Goal: Find specific page/section: Locate a particular part of the current website

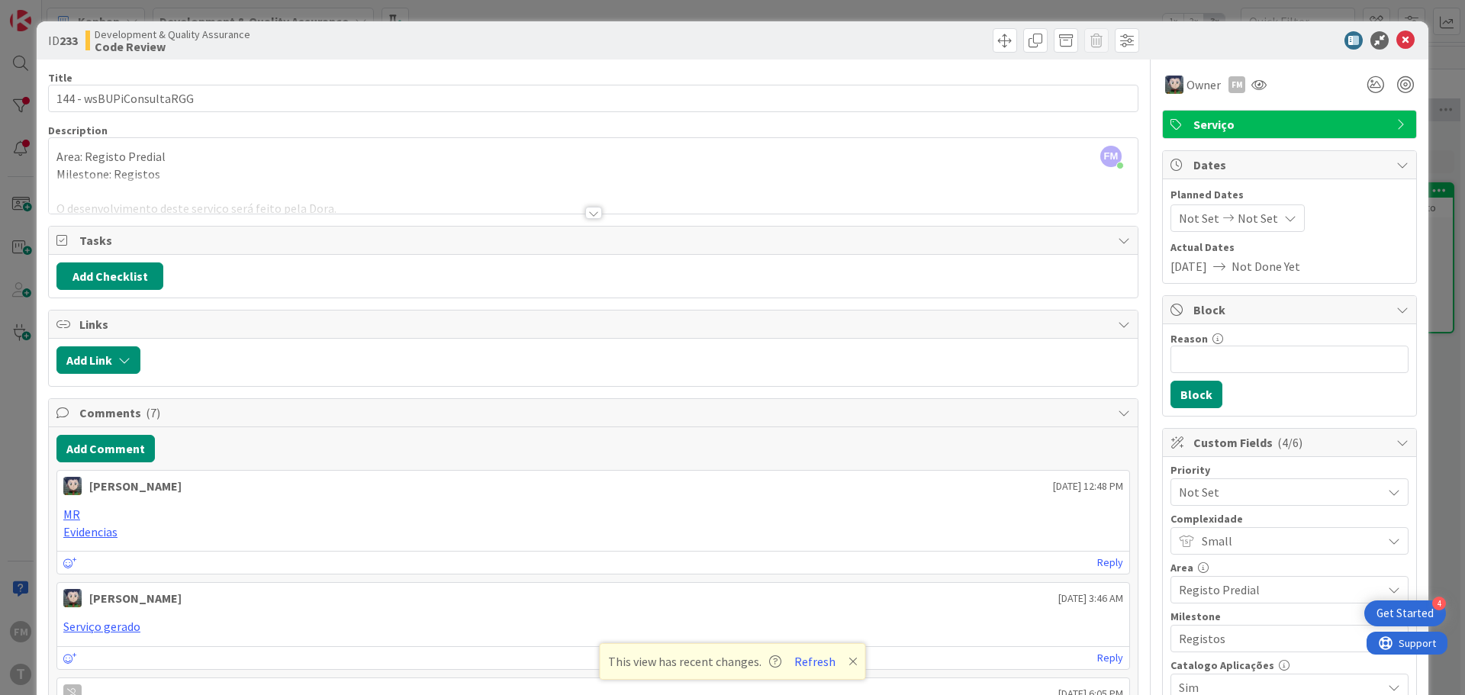
scroll to position [288, 0]
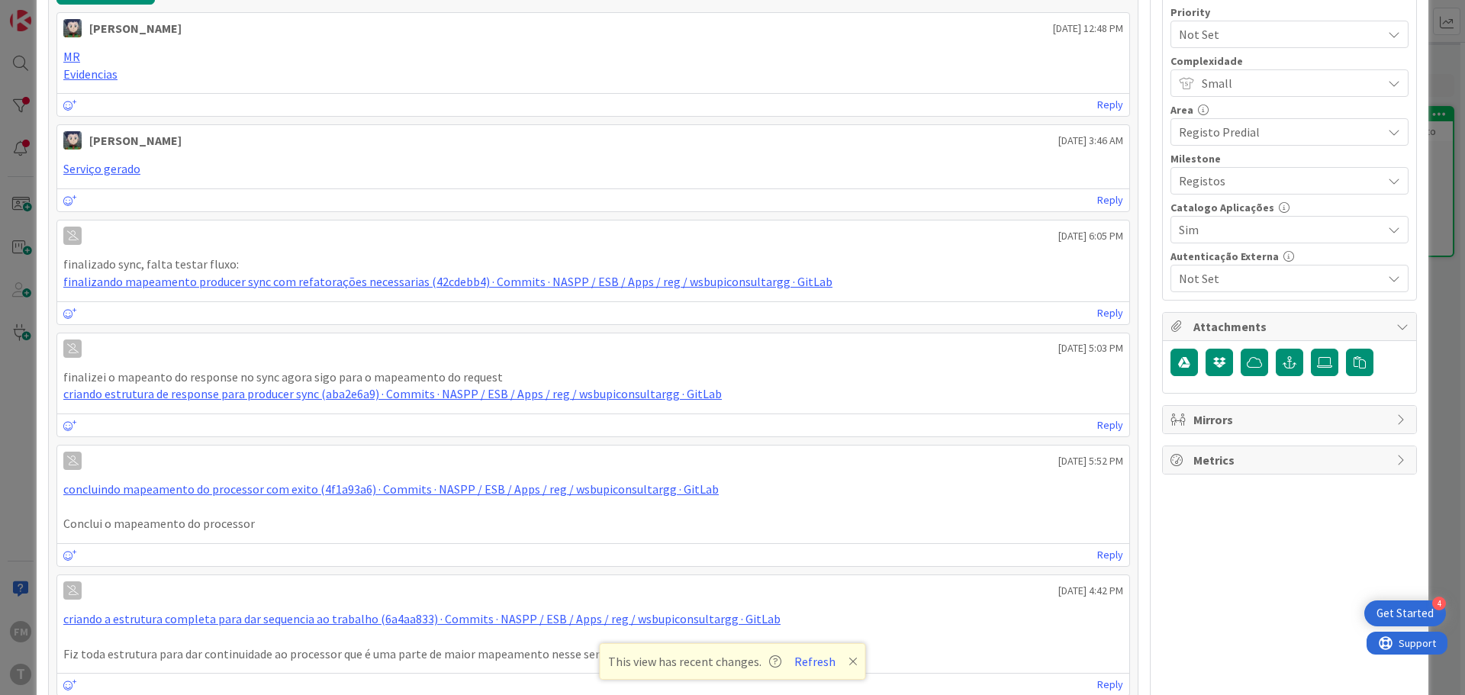
drag, startPoint x: 180, startPoint y: 142, endPoint x: 88, endPoint y: 141, distance: 92.3
click at [88, 141] on div "[PERSON_NAME] [DATE] 3:46 AM" at bounding box center [593, 137] width 1072 height 24
copy div "[PERSON_NAME]"
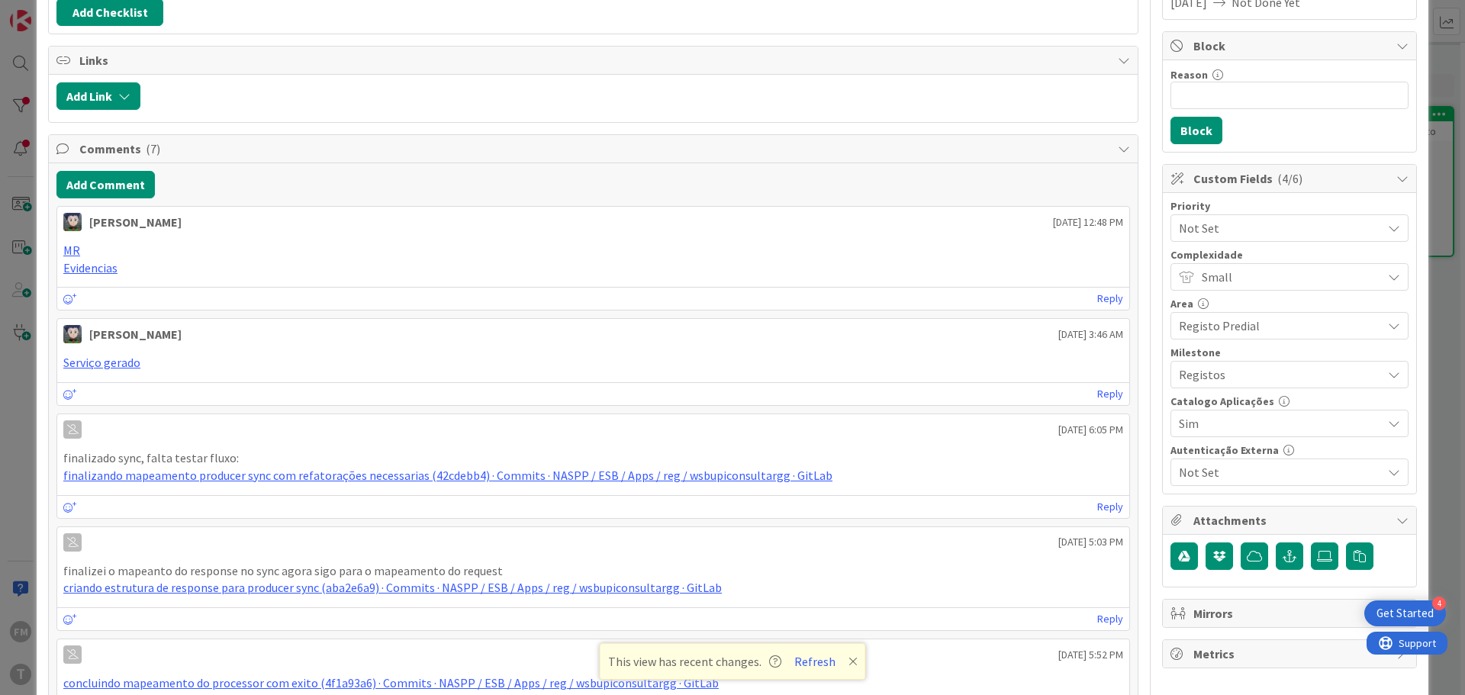
scroll to position [0, 0]
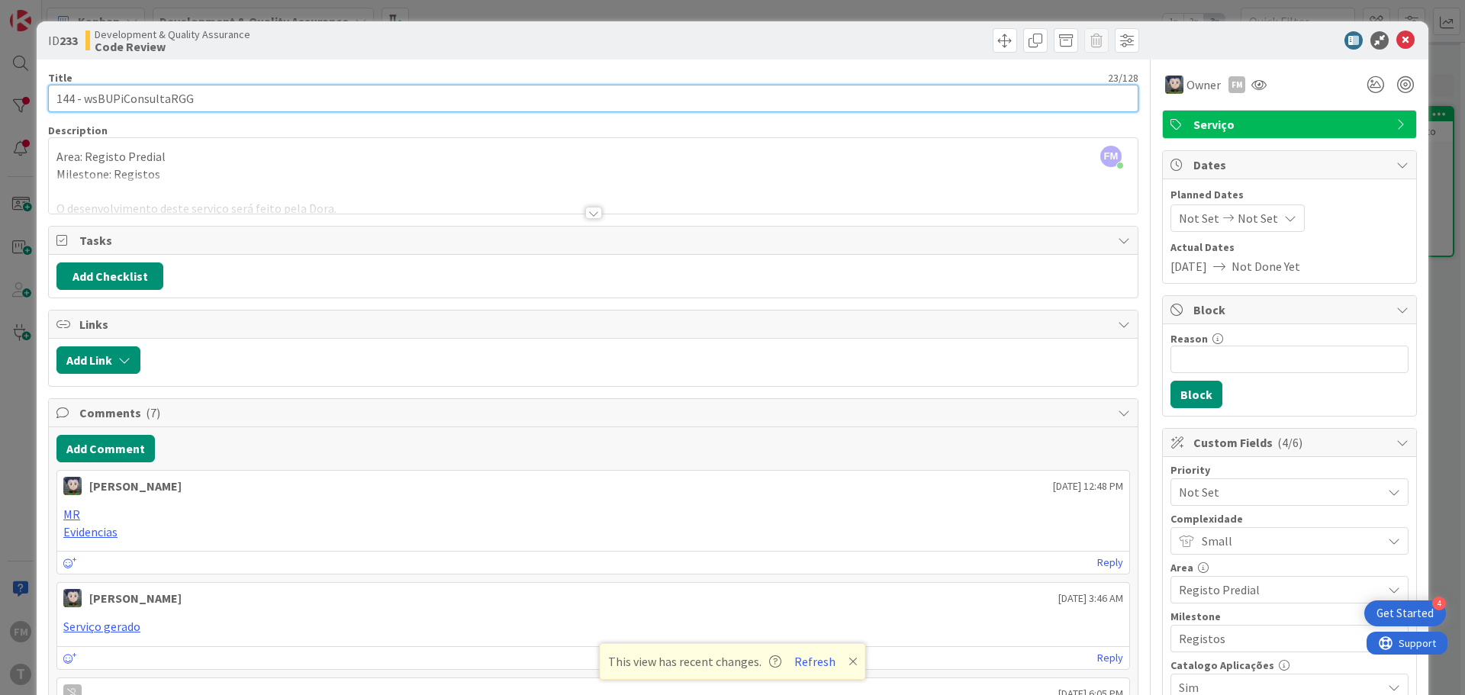
click at [123, 101] on input "144 - wsBUPiConsultaRGG" at bounding box center [593, 98] width 1090 height 27
click at [109, 96] on input "144 - wsBUPiConsultaRGG" at bounding box center [593, 98] width 1090 height 27
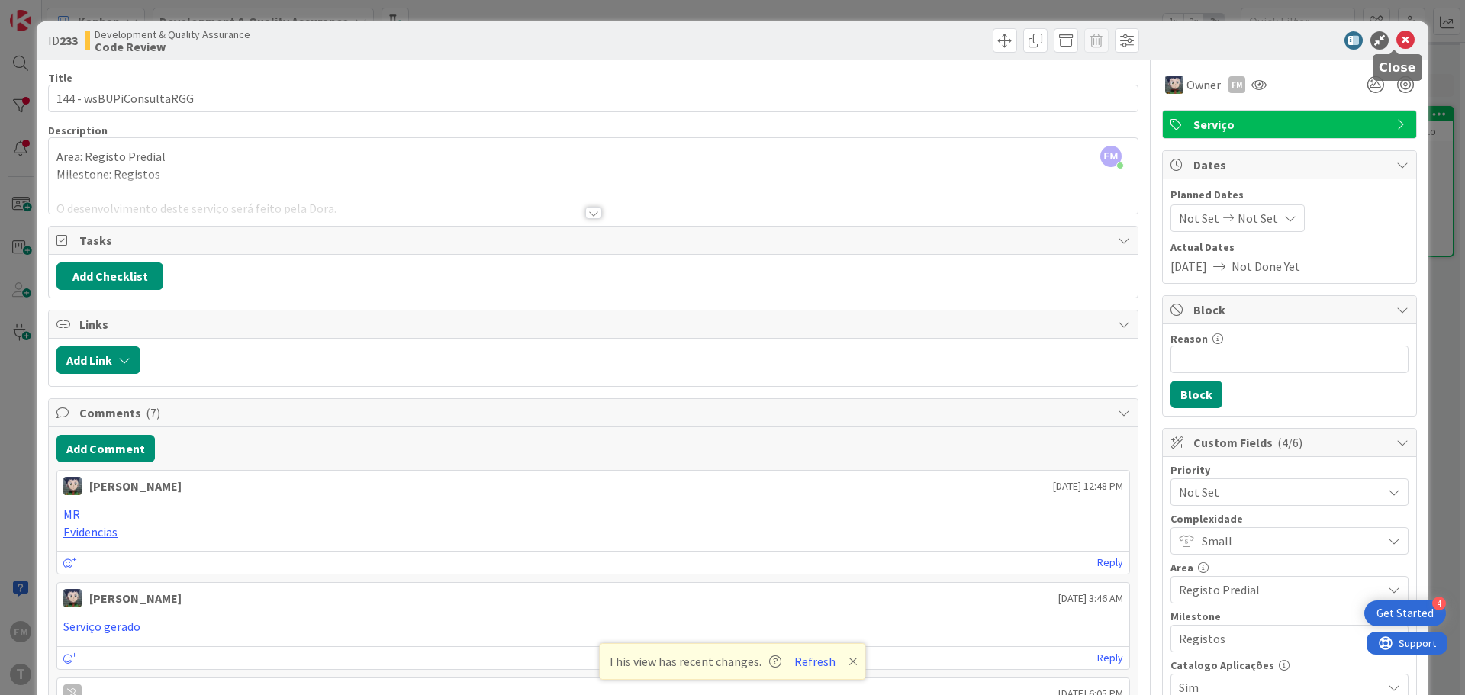
click at [1403, 38] on icon at bounding box center [1405, 40] width 18 height 18
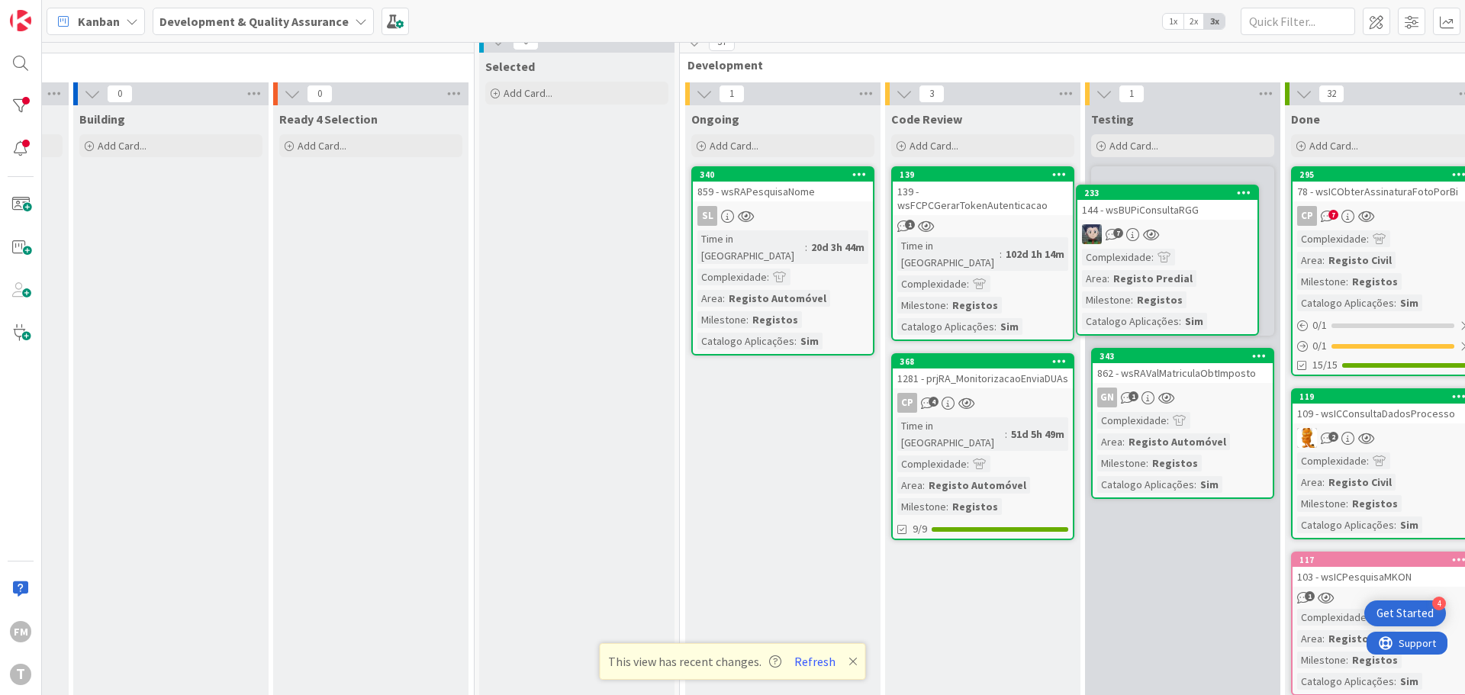
scroll to position [12, 180]
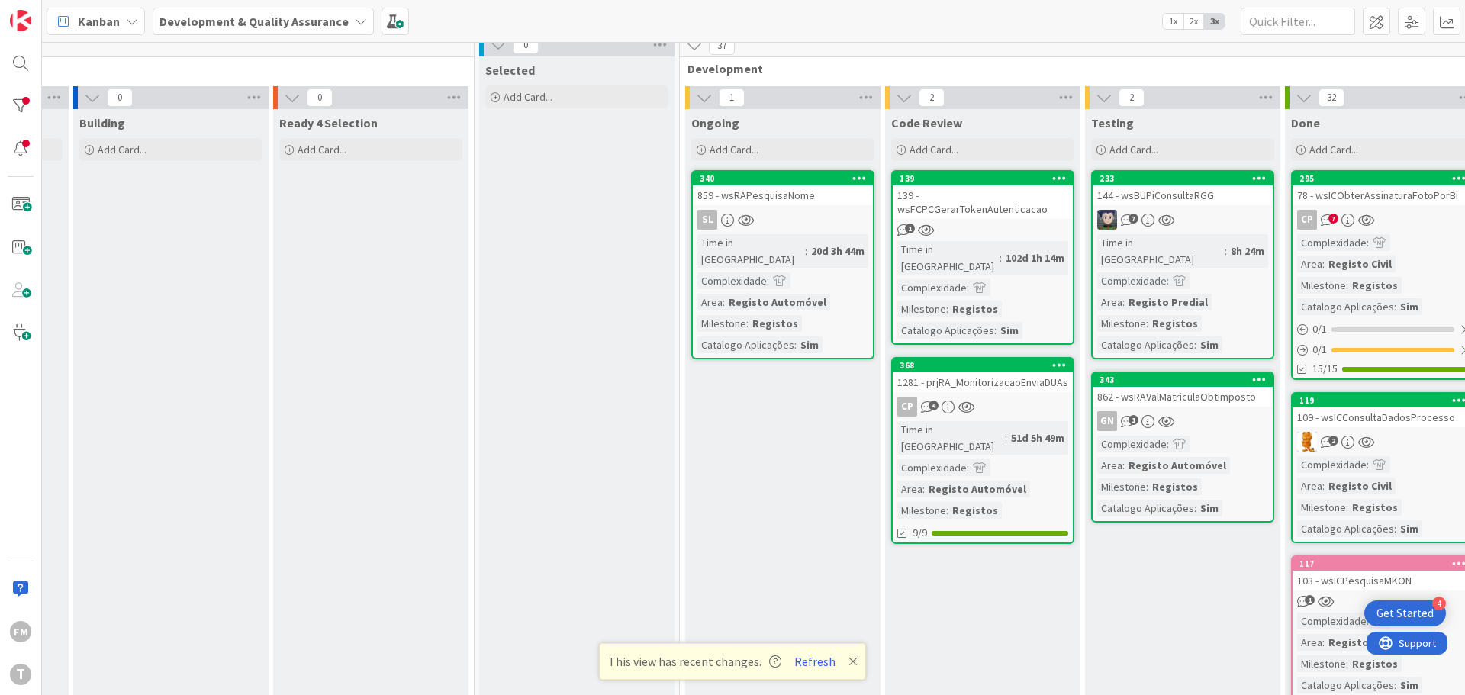
click at [999, 207] on link "139 139 - wsFCPCGerarTokenAutenticacao 1 Time in Column : 102d 1h 14m Complexid…" at bounding box center [982, 257] width 183 height 175
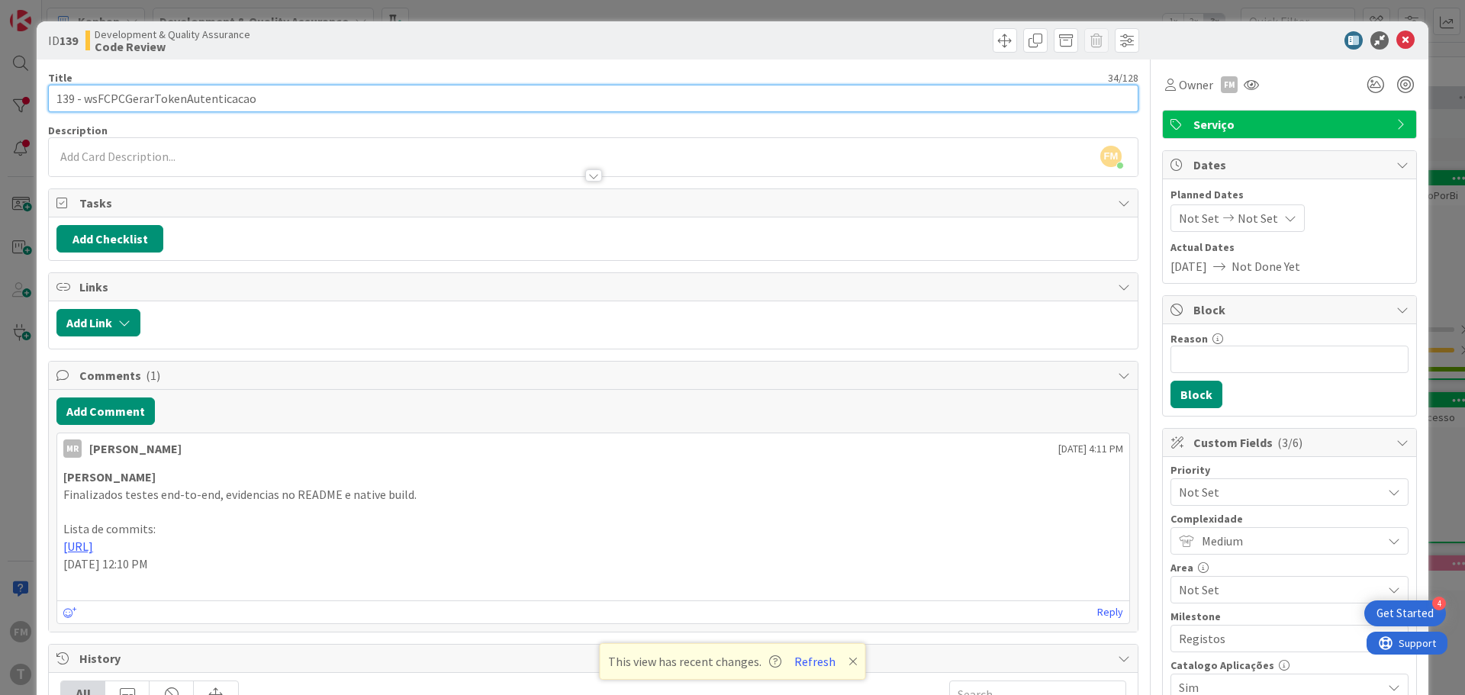
click at [166, 105] on input "139 - wsFCPCGerarTokenAutenticacao" at bounding box center [593, 98] width 1090 height 27
